Goal: Transaction & Acquisition: Purchase product/service

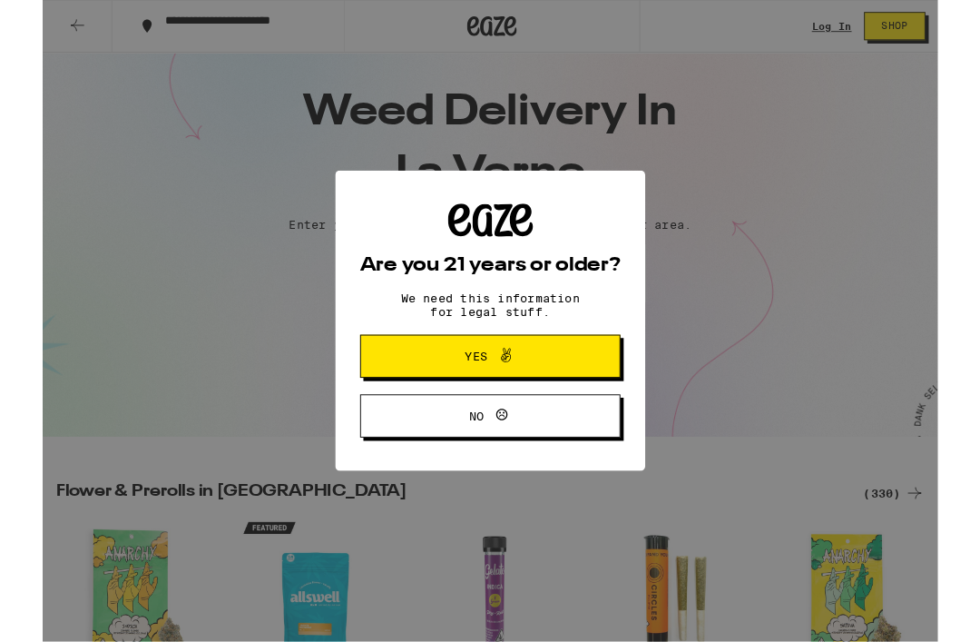
scroll to position [31, 0]
click at [520, 400] on span "Yes" at bounding box center [490, 390] width 138 height 24
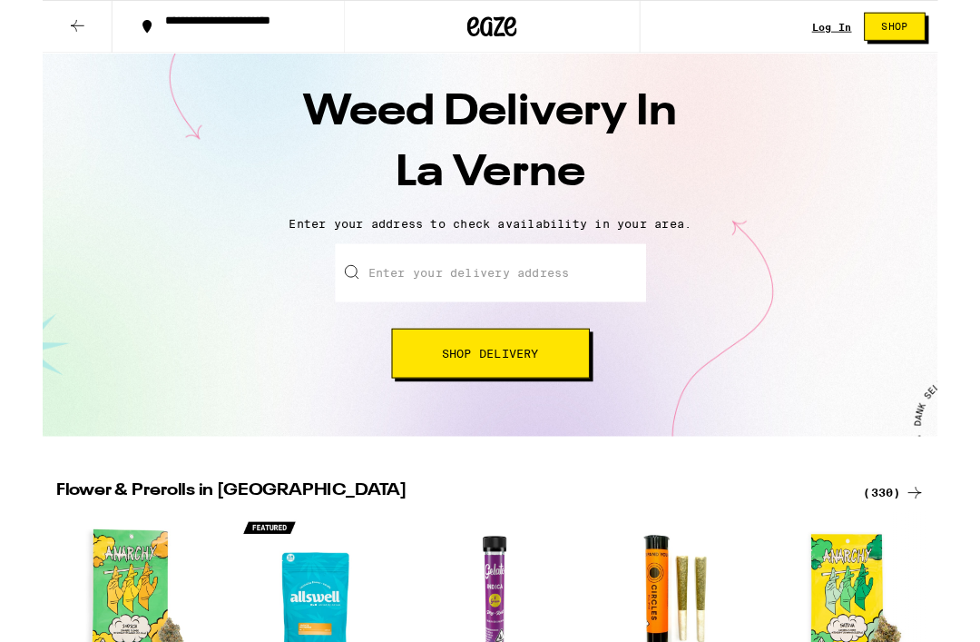
scroll to position [0, 0]
click at [531, 275] on input "Enter your delivery address" at bounding box center [490, 299] width 340 height 64
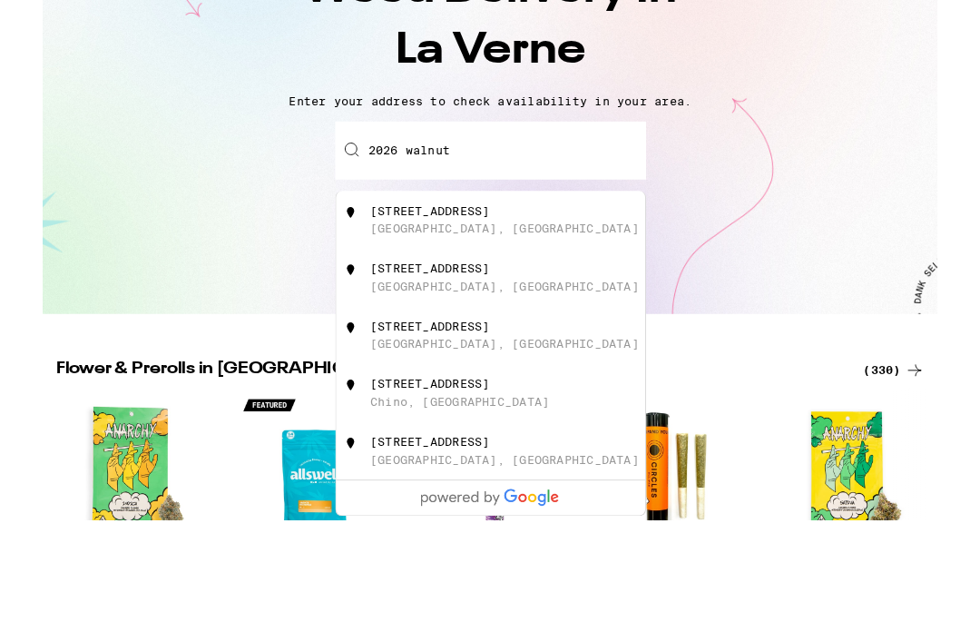
click at [466, 420] on div "[STREET_ADDRESS]" at bounding box center [423, 427] width 131 height 15
type input "[STREET_ADDRESS]"
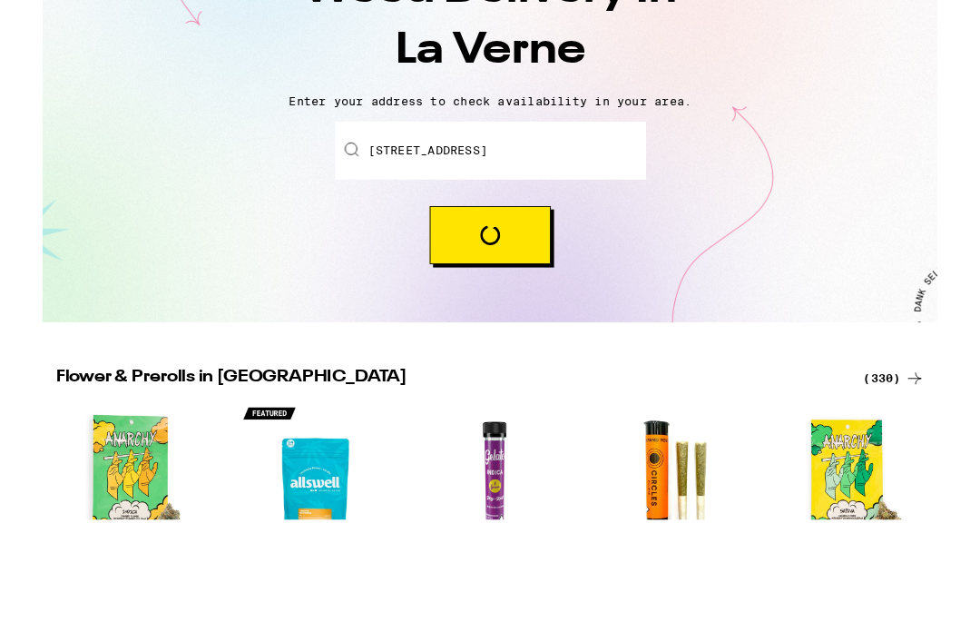
scroll to position [165, 0]
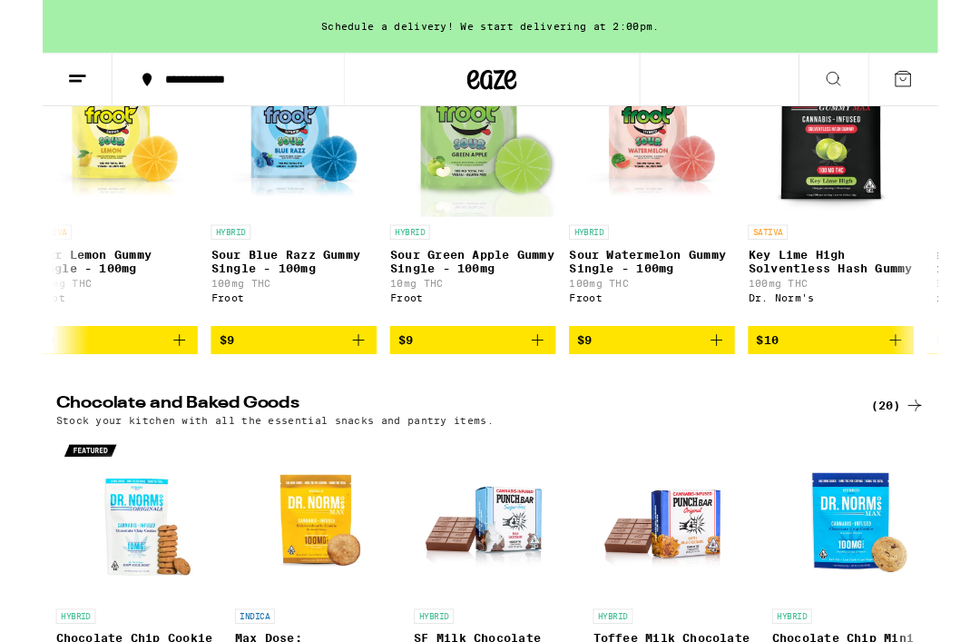
scroll to position [0, 1204]
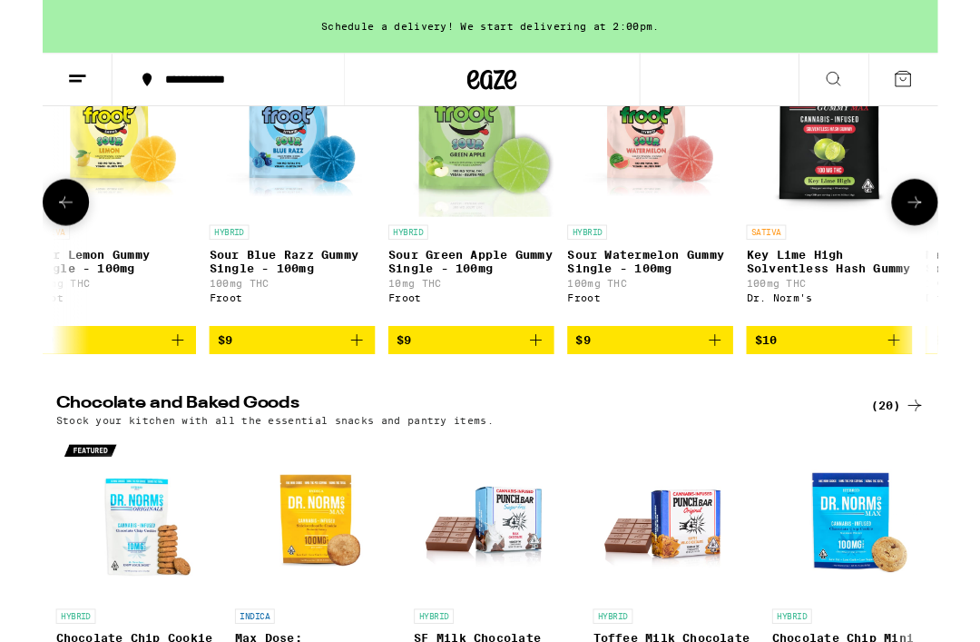
click at [659, 237] on img "Open page for Sour Watermelon Gummy Single - 100mg from Froot" at bounding box center [664, 145] width 181 height 181
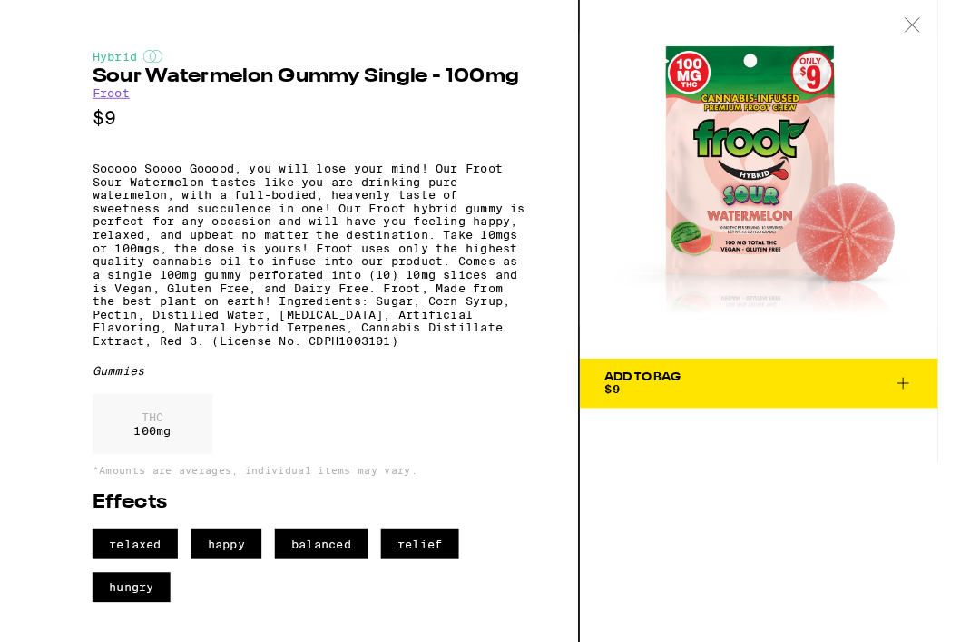
click at [953, 25] on icon at bounding box center [952, 27] width 18 height 16
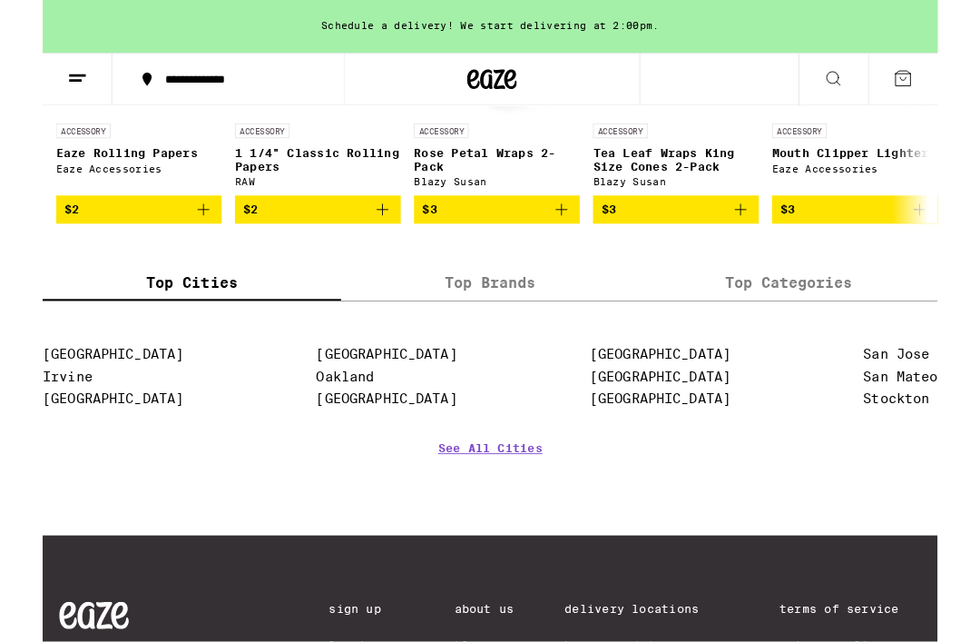
scroll to position [0, 14]
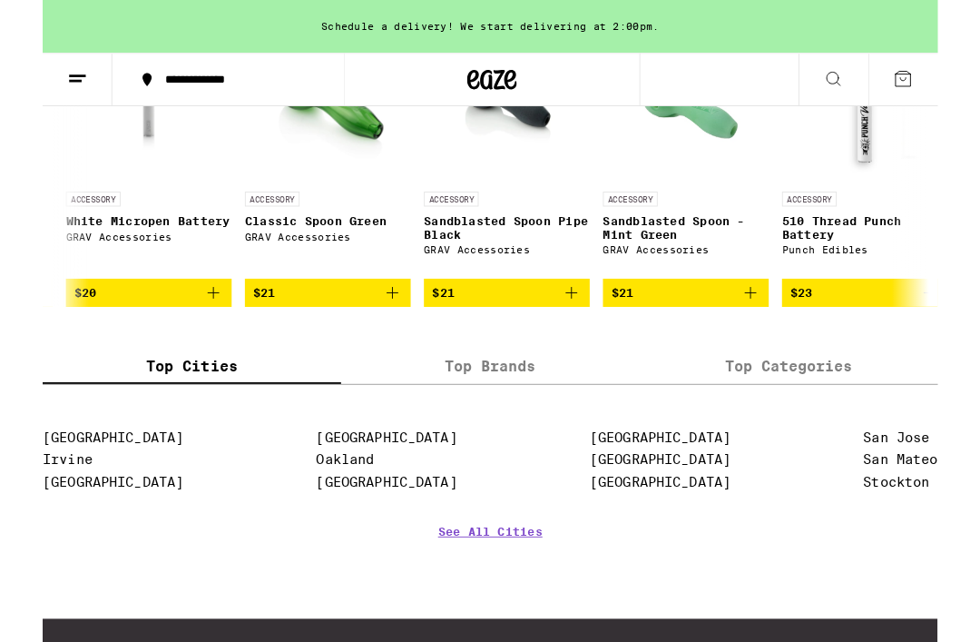
click at [36, 77] on icon at bounding box center [38, 86] width 22 height 22
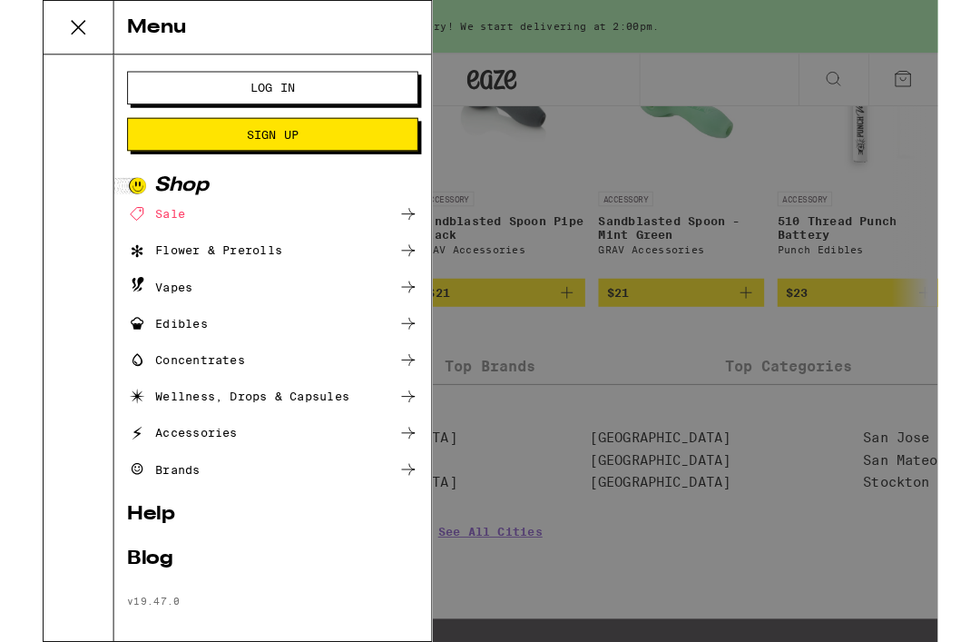
click at [35, 77] on div at bounding box center [39, 381] width 77 height 642
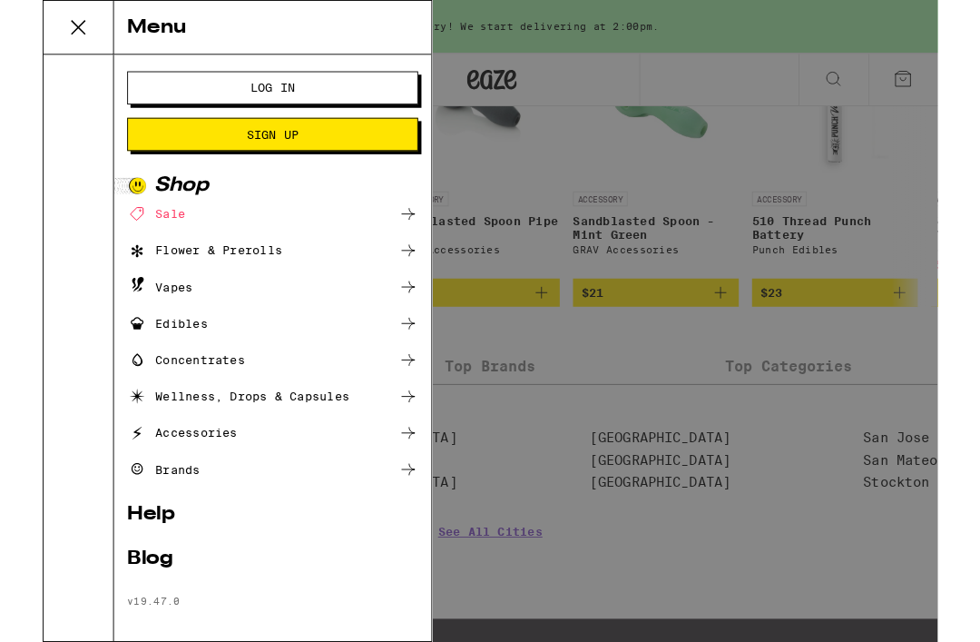
click at [387, 231] on div "Sale" at bounding box center [252, 234] width 319 height 22
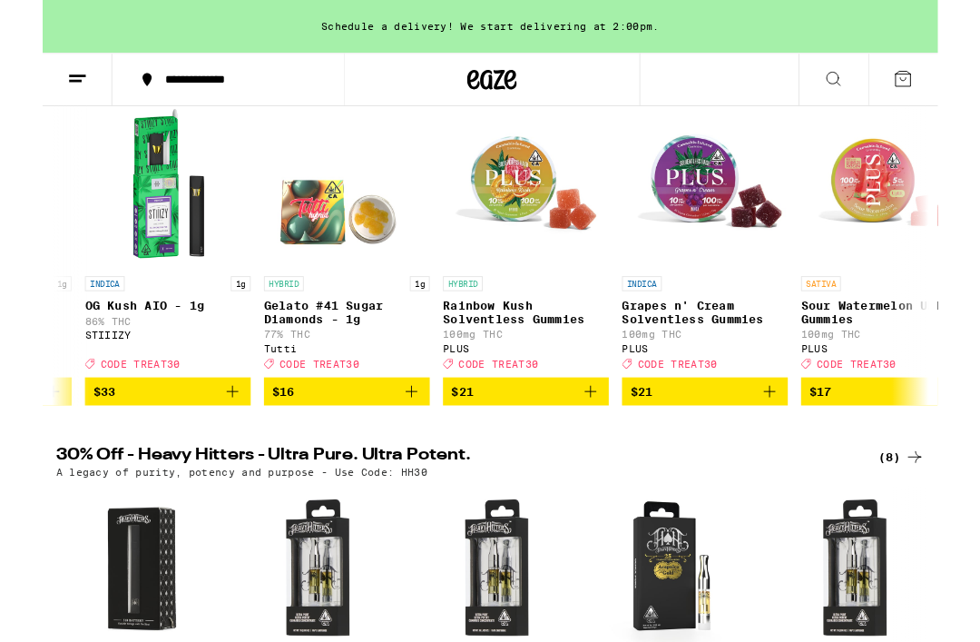
scroll to position [0, 559]
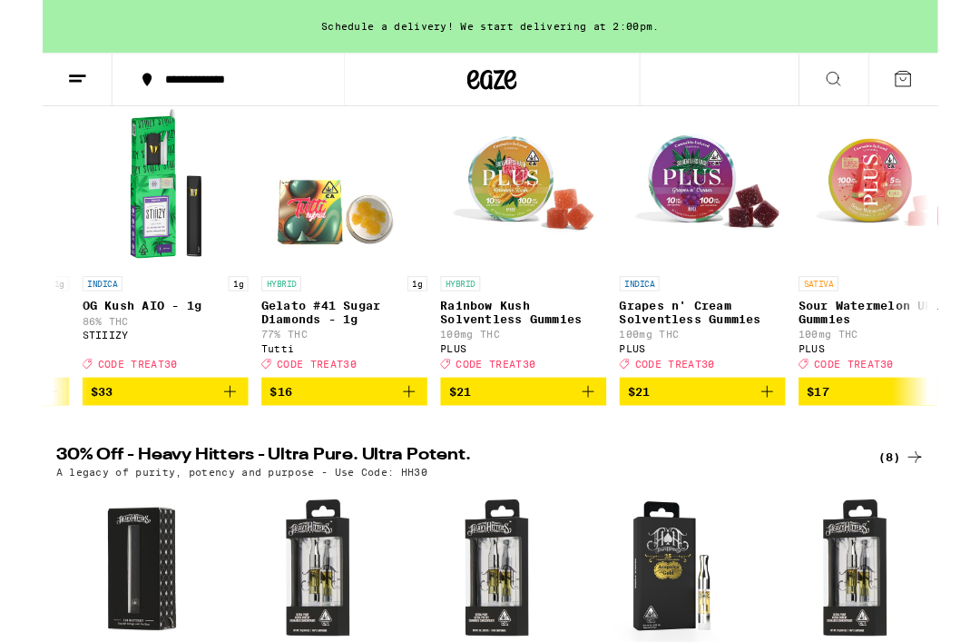
click at [319, 350] on p "Gelato #41 Sugar Diamonds - 1g" at bounding box center [330, 342] width 181 height 29
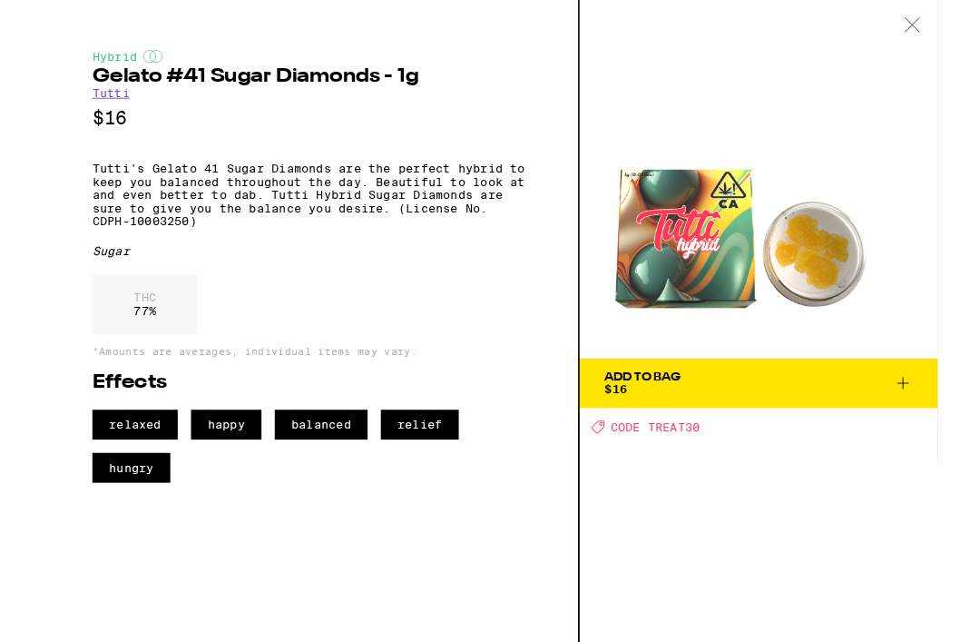
click at [941, 407] on span "Add To Bag $16" at bounding box center [784, 419] width 338 height 25
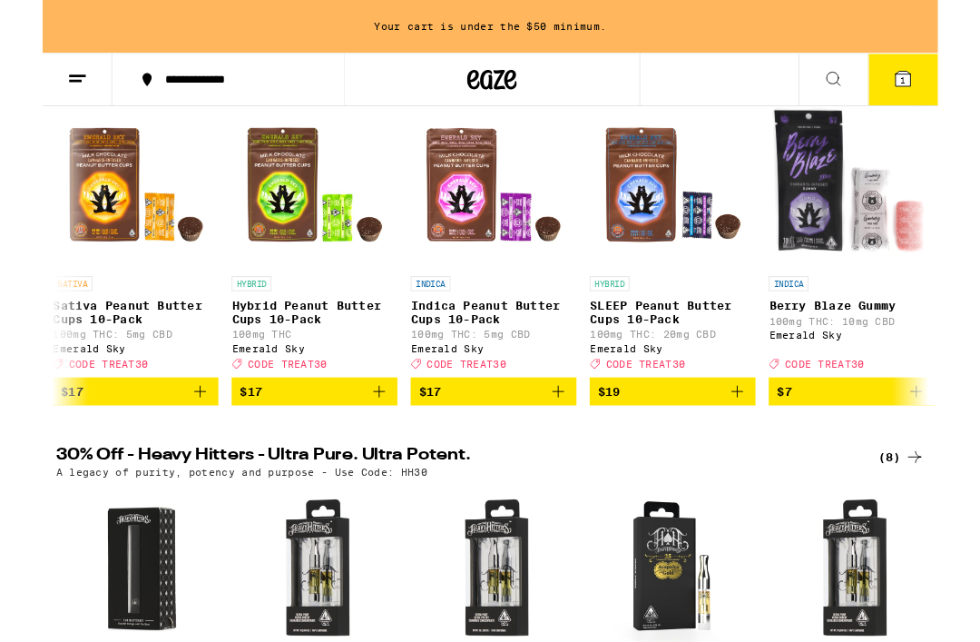
scroll to position [0, 1769]
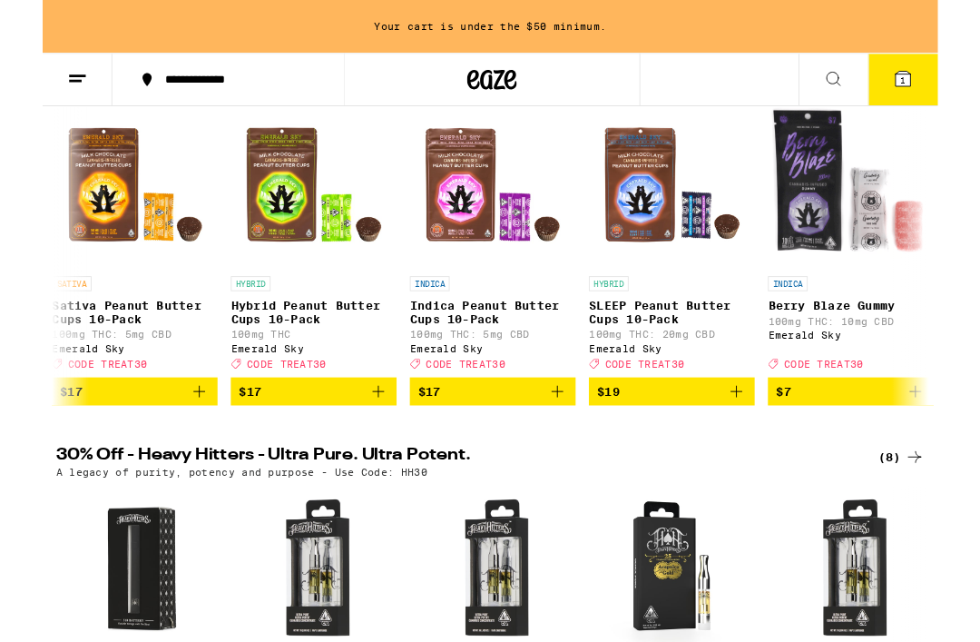
click at [466, 356] on p "Indica Peanut Butter Cups 10-Pack" at bounding box center [492, 342] width 181 height 29
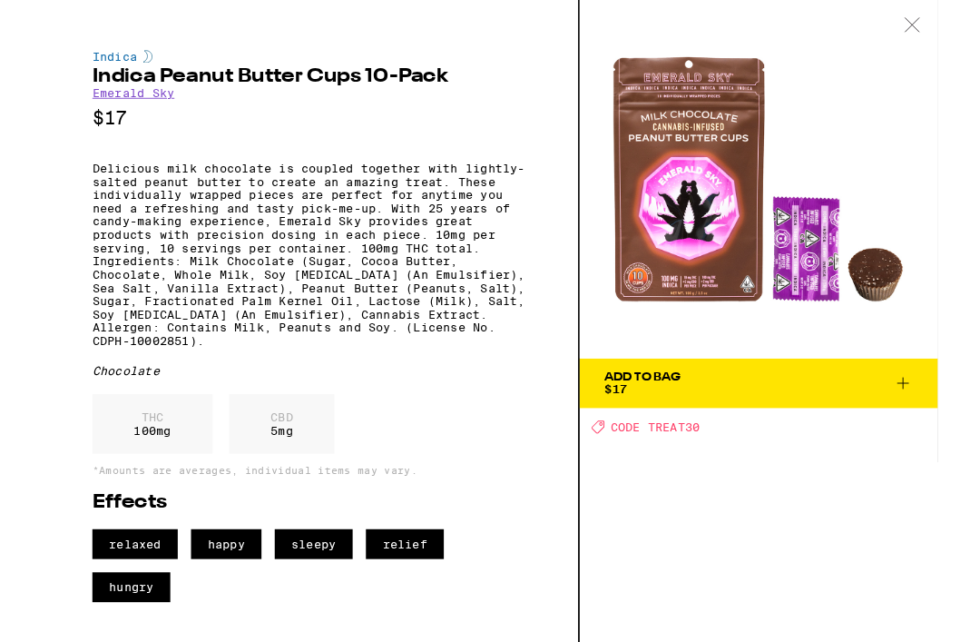
click at [946, 24] on icon at bounding box center [952, 27] width 18 height 16
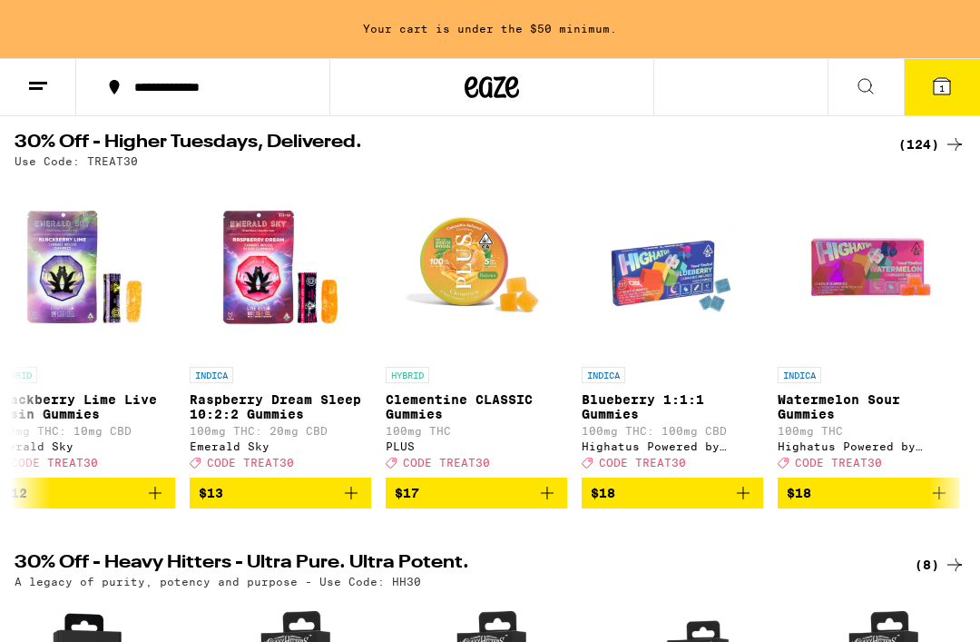
scroll to position [0, 5133]
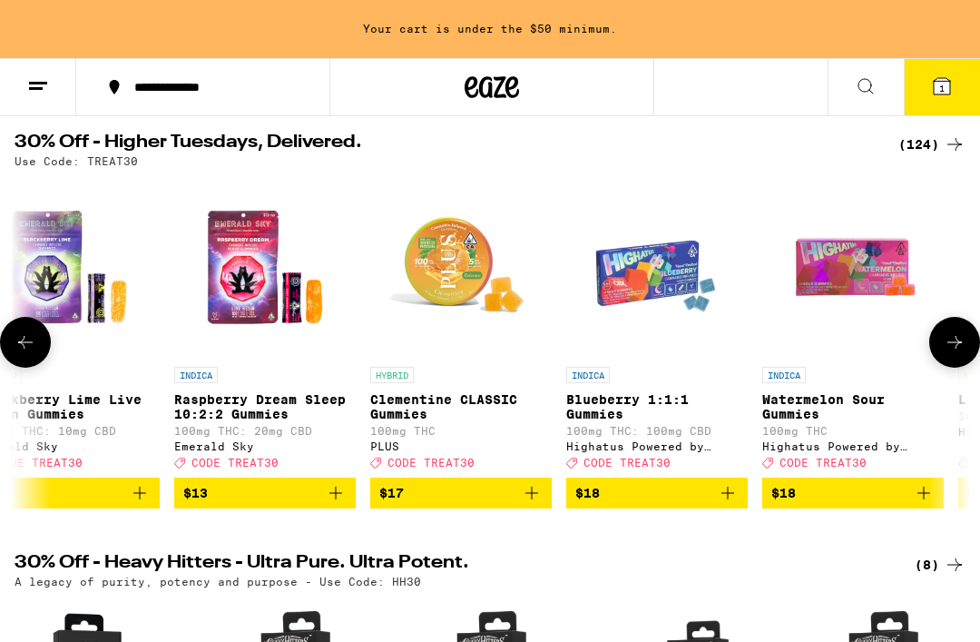
click at [656, 256] on img "Open page for Blueberry 1:1:1 Gummies from Highatus Powered by Cannabiotix" at bounding box center [656, 266] width 181 height 181
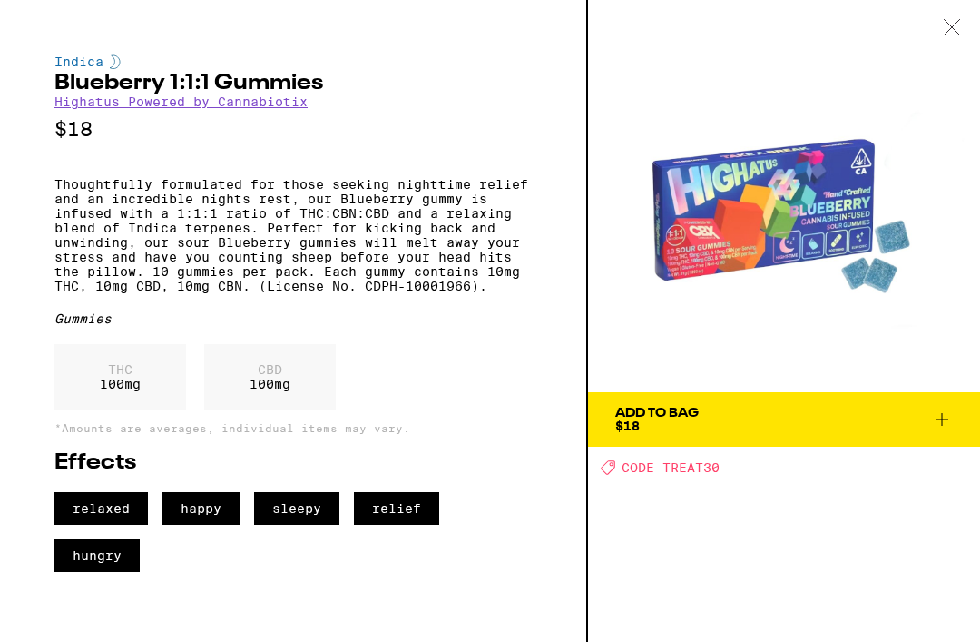
click at [938, 32] on div at bounding box center [952, 28] width 56 height 57
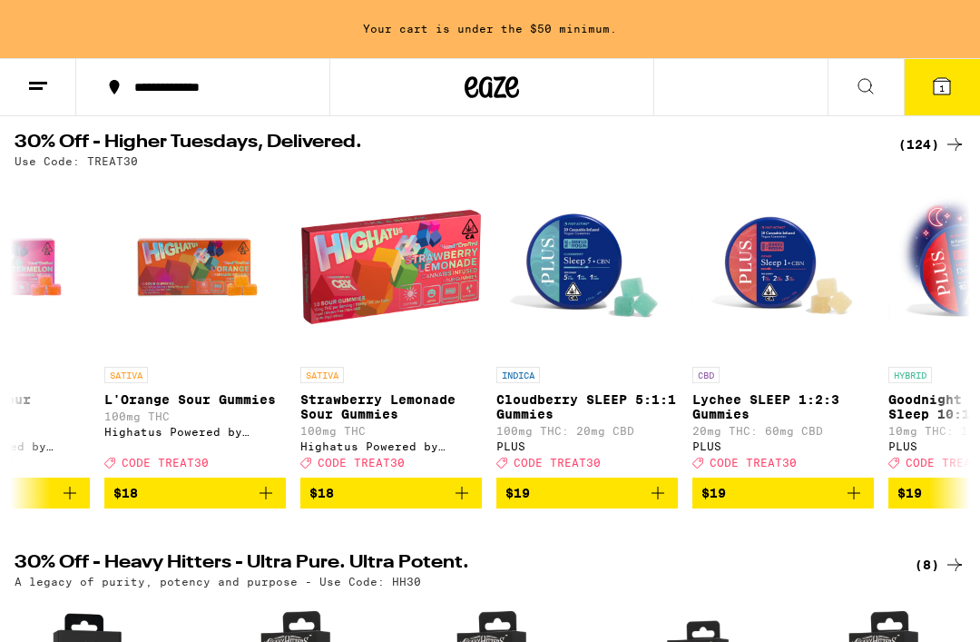
scroll to position [0, 5988]
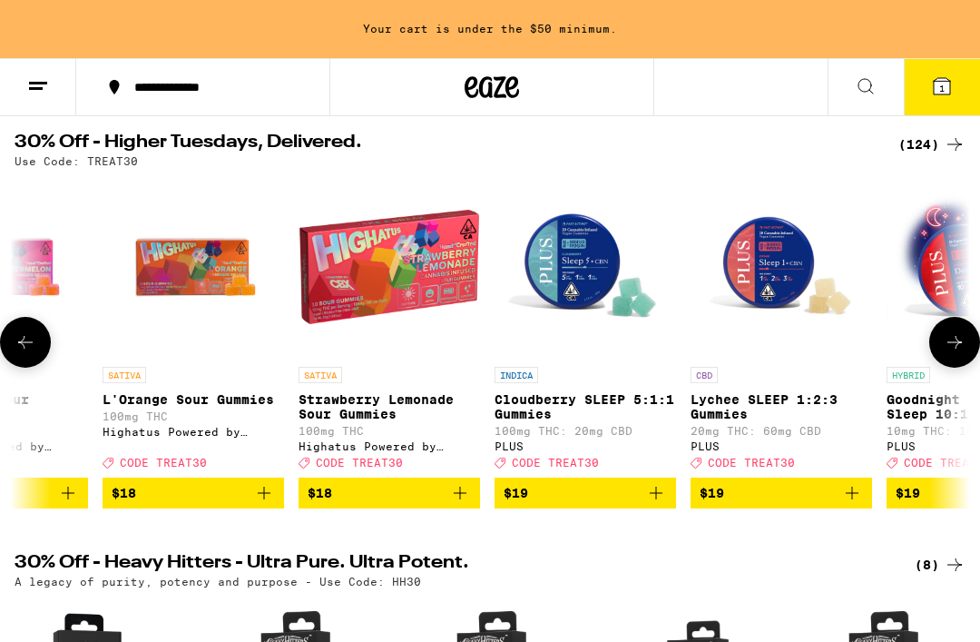
click at [419, 292] on img "Open page for Strawberry Lemonade Sour Gummies from Highatus Powered by Cannabi…" at bounding box center [389, 266] width 181 height 181
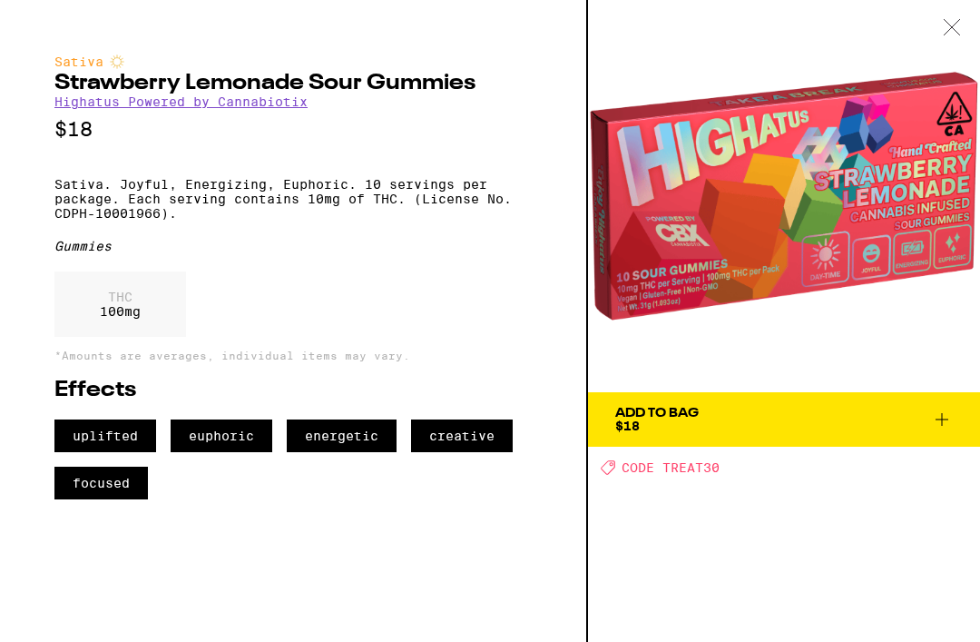
click at [955, 18] on div at bounding box center [952, 28] width 56 height 57
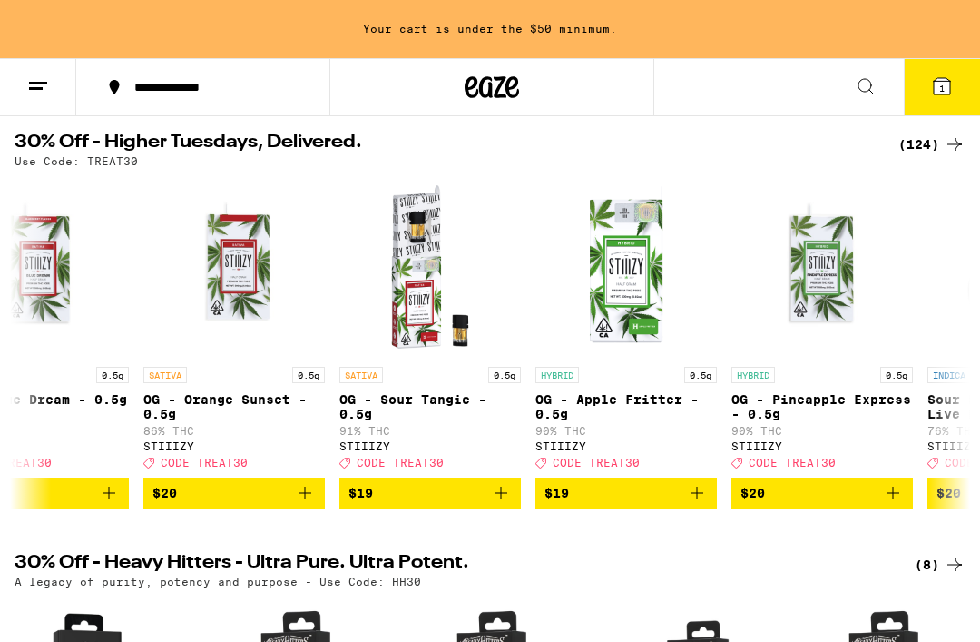
scroll to position [0, 7517]
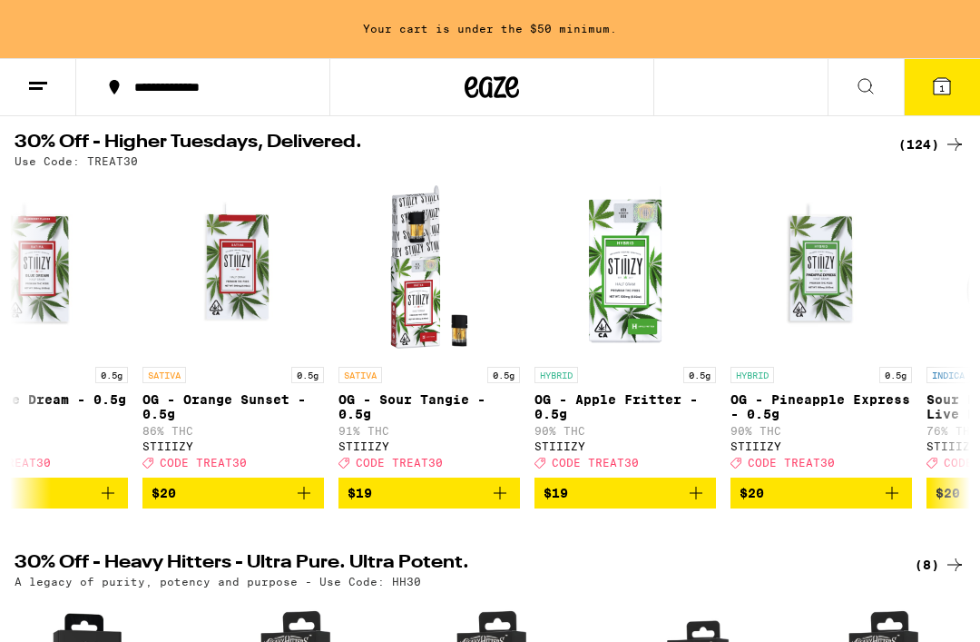
click at [598, 406] on p "OG - Apple Fritter - 0.5g" at bounding box center [624, 406] width 181 height 29
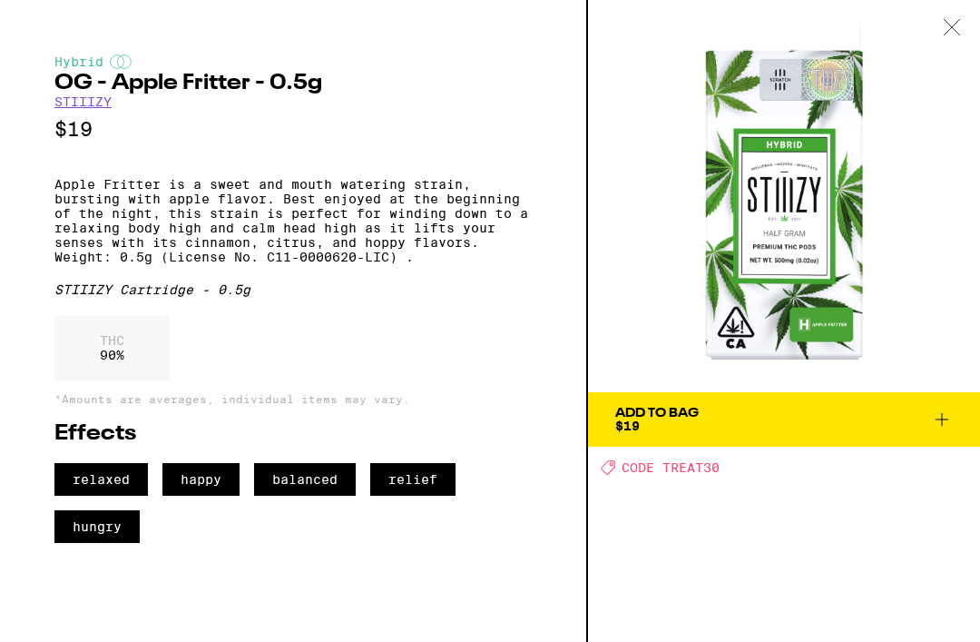
click at [948, 31] on icon at bounding box center [951, 26] width 15 height 15
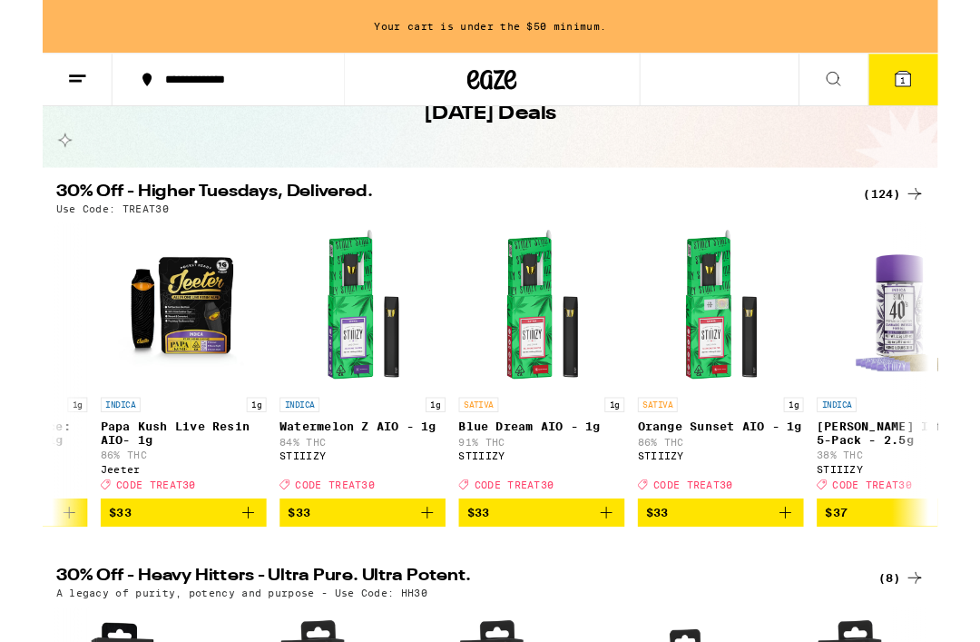
scroll to position [0, 16437]
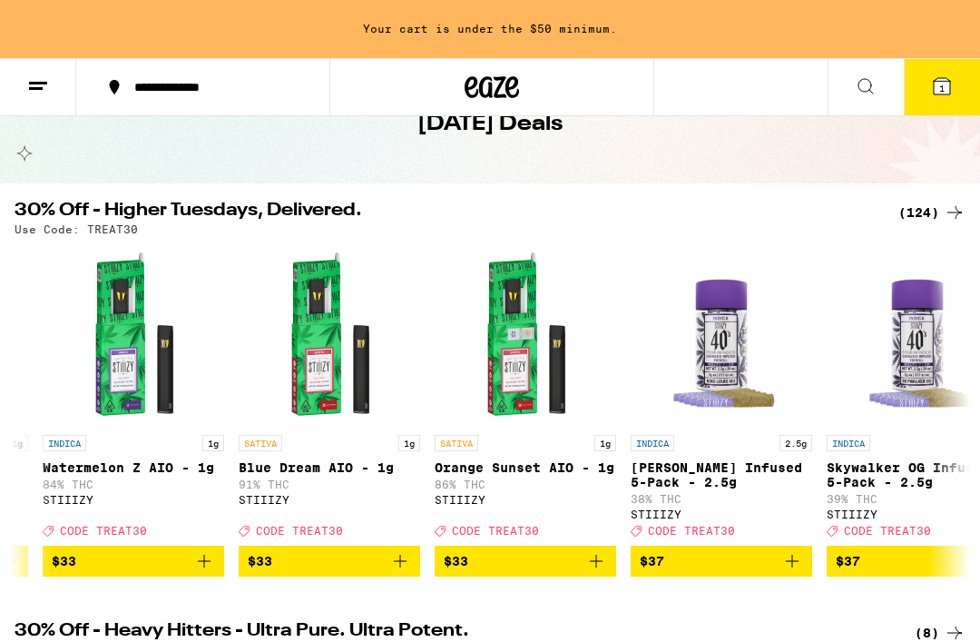
click at [867, 93] on icon at bounding box center [866, 86] width 22 height 22
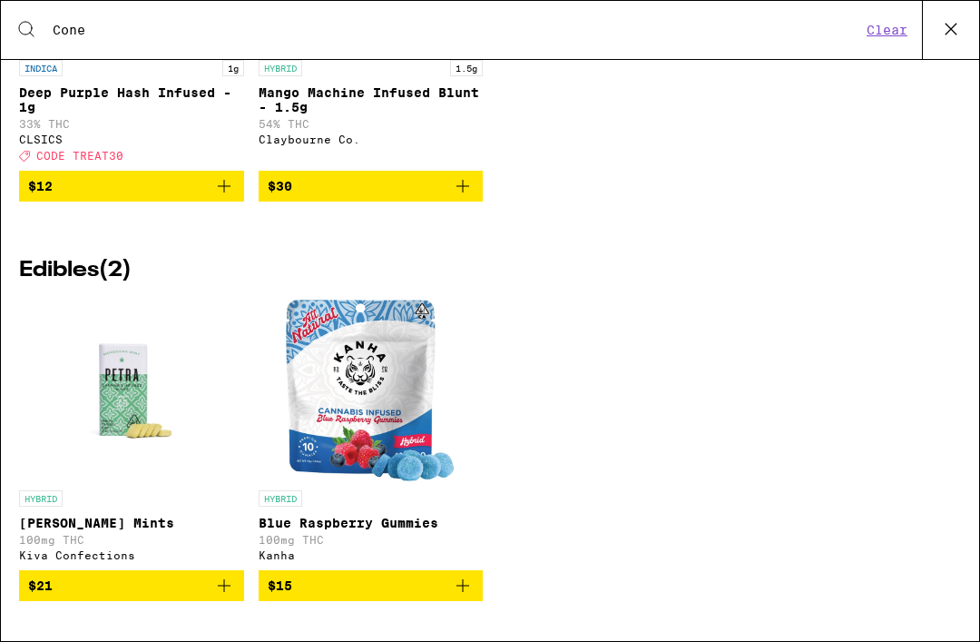
scroll to position [1023, 0]
type input "Cone"
click at [951, 29] on icon at bounding box center [951, 29] width 11 height 11
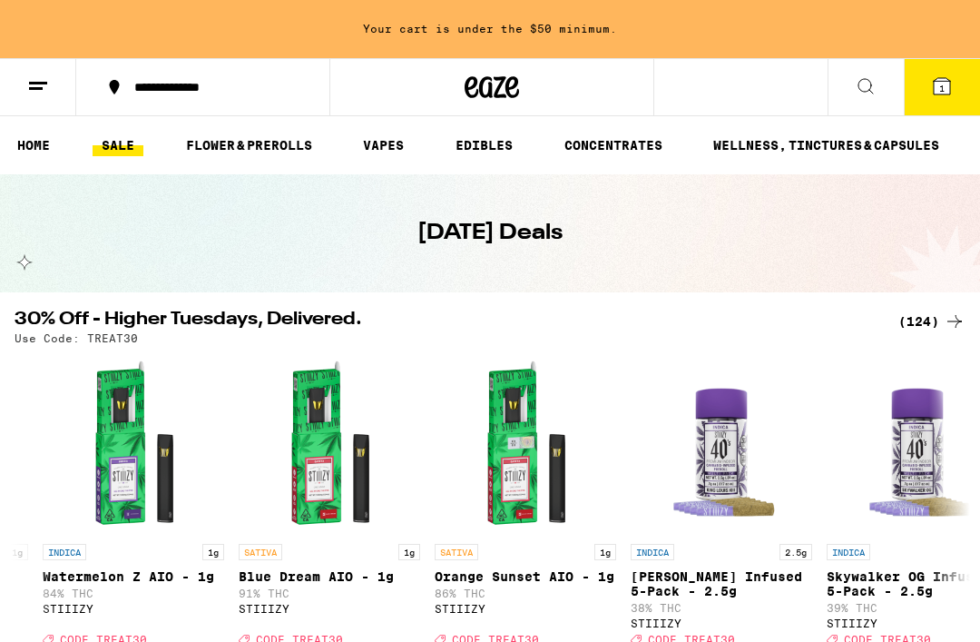
click at [857, 81] on icon at bounding box center [866, 86] width 22 height 22
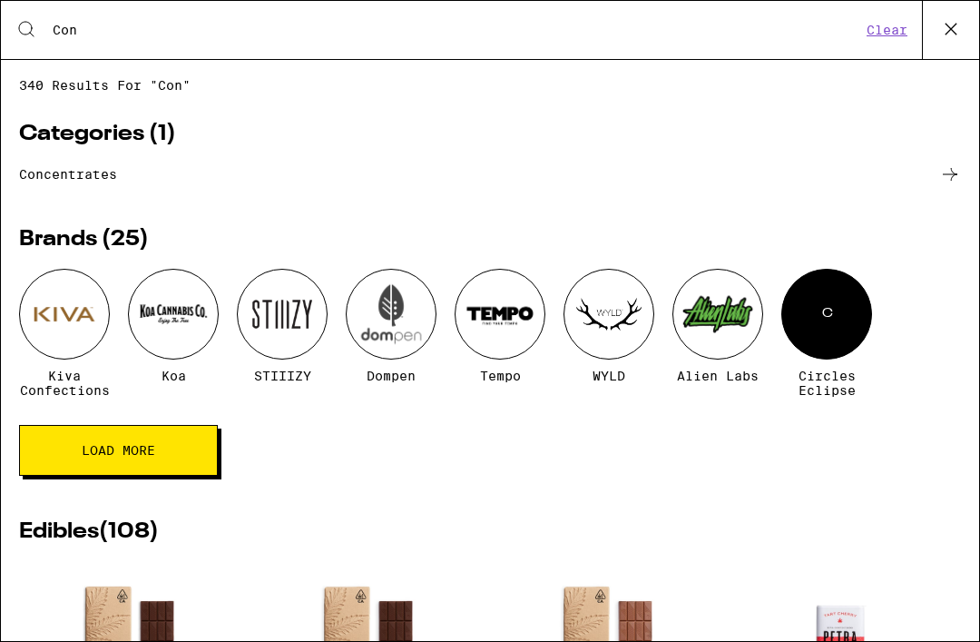
type input "Cone"
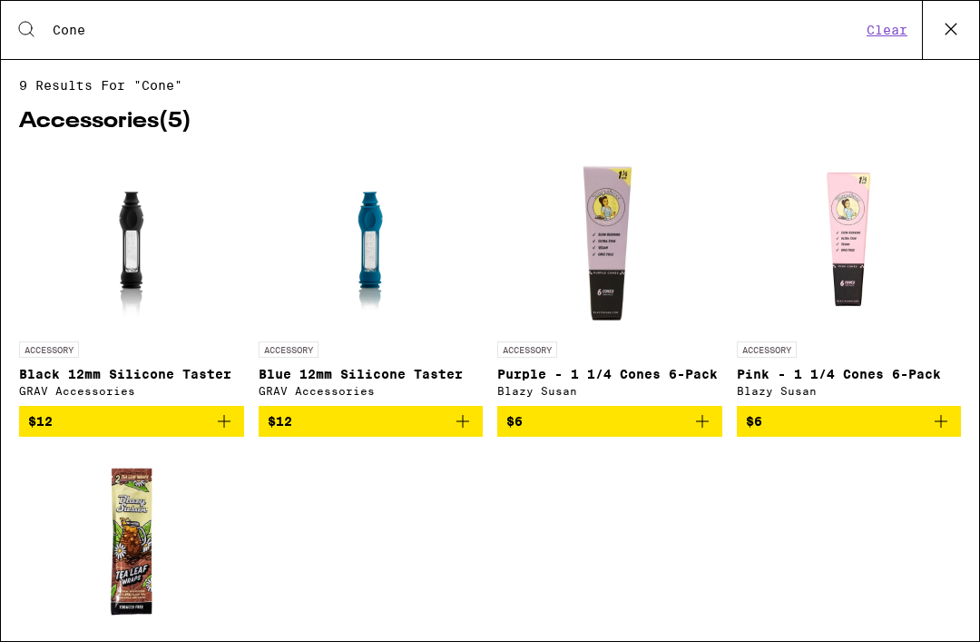
scroll to position [0, 0]
